Goal: Task Accomplishment & Management: Complete application form

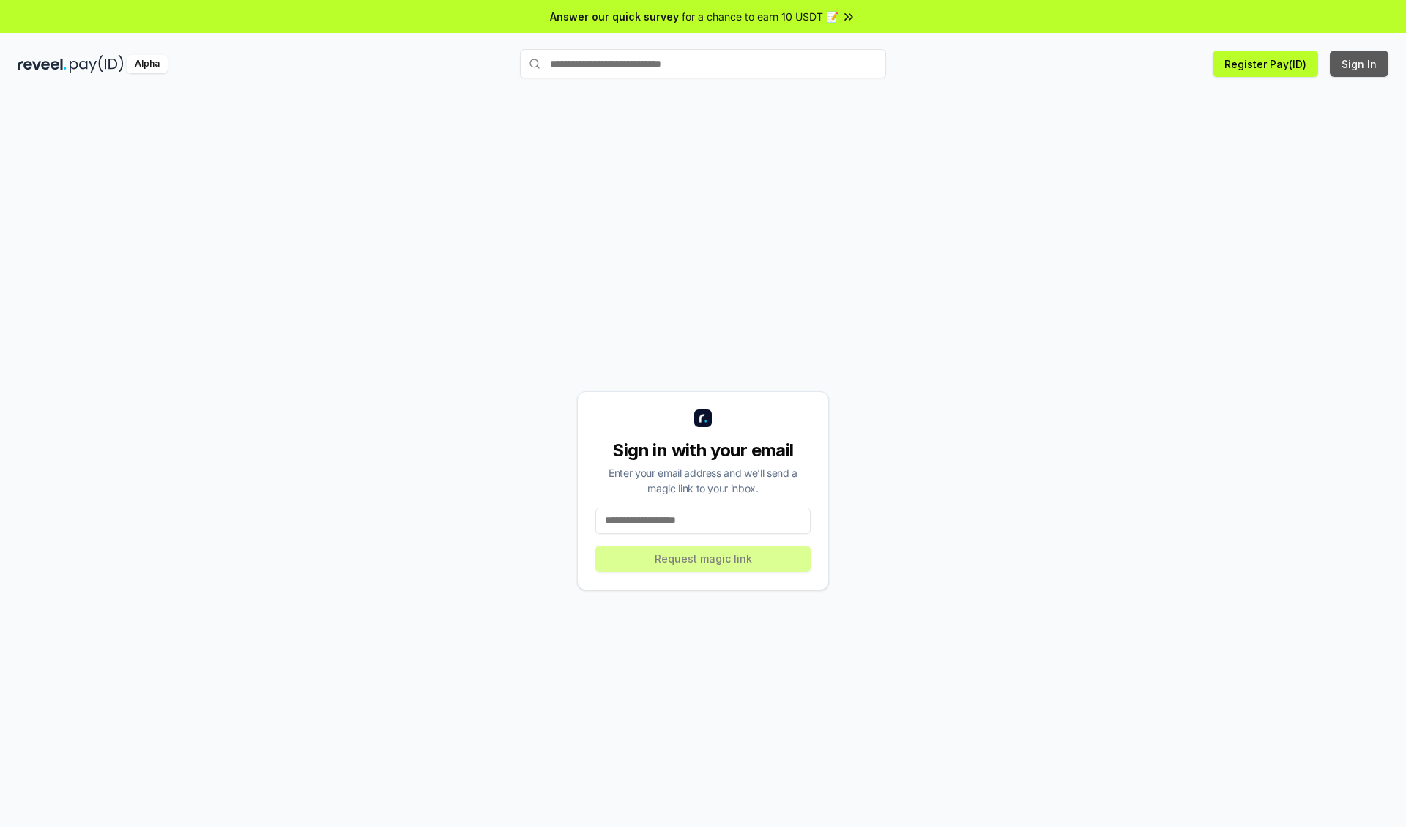
click at [1360, 64] on button "Sign In" at bounding box center [1359, 64] width 59 height 26
type input "**********"
click at [703, 558] on button "Request magic link" at bounding box center [702, 559] width 215 height 26
